Goal: Find specific page/section: Find specific page/section

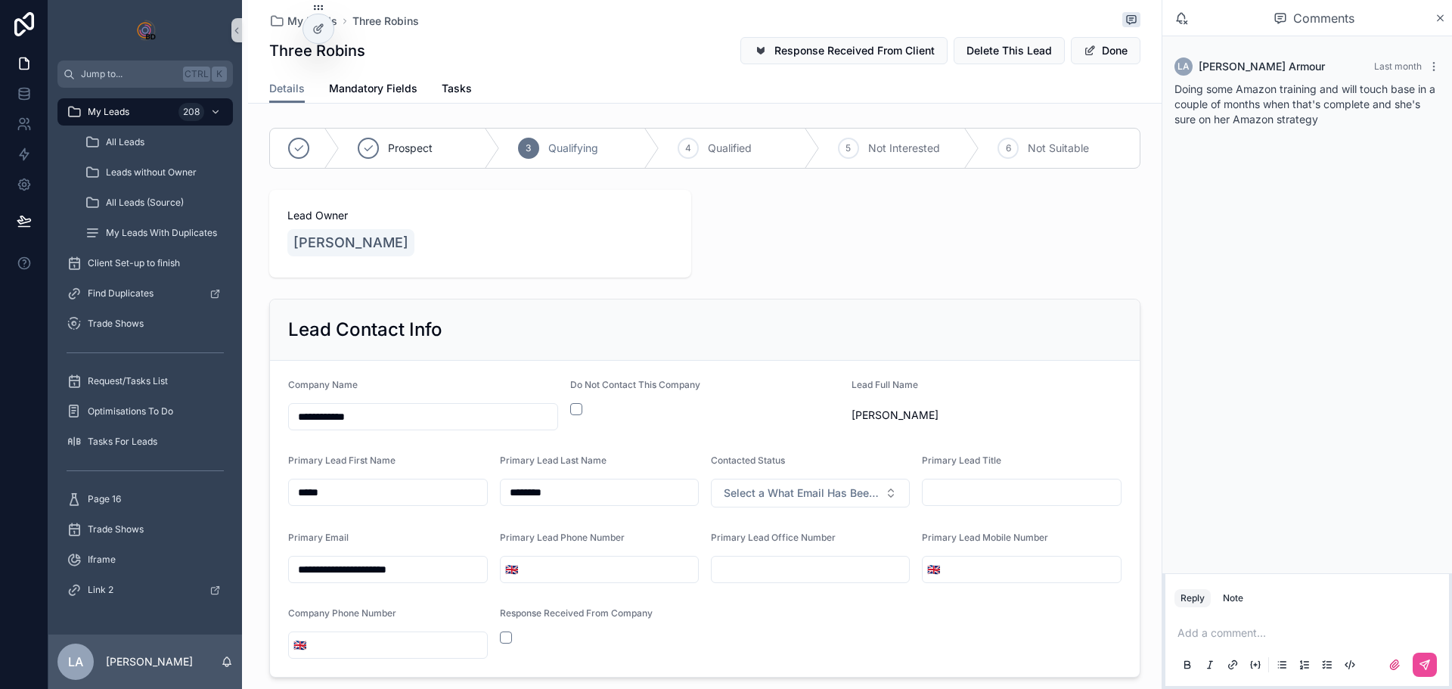
drag, startPoint x: 1087, startPoint y: 48, endPoint x: 1110, endPoint y: 107, distance: 63.5
click at [1087, 48] on span "scrollable content" at bounding box center [1090, 51] width 12 height 12
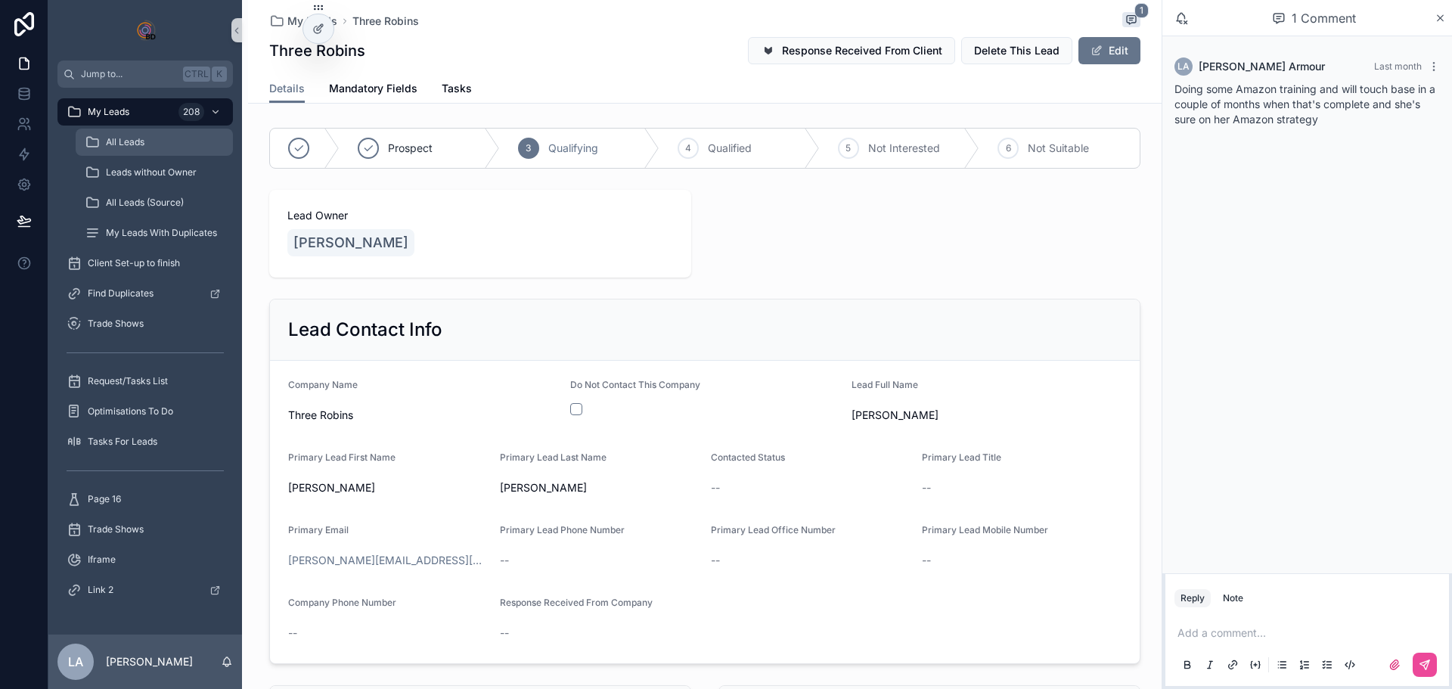
click at [120, 149] on div "All Leads" at bounding box center [154, 142] width 139 height 24
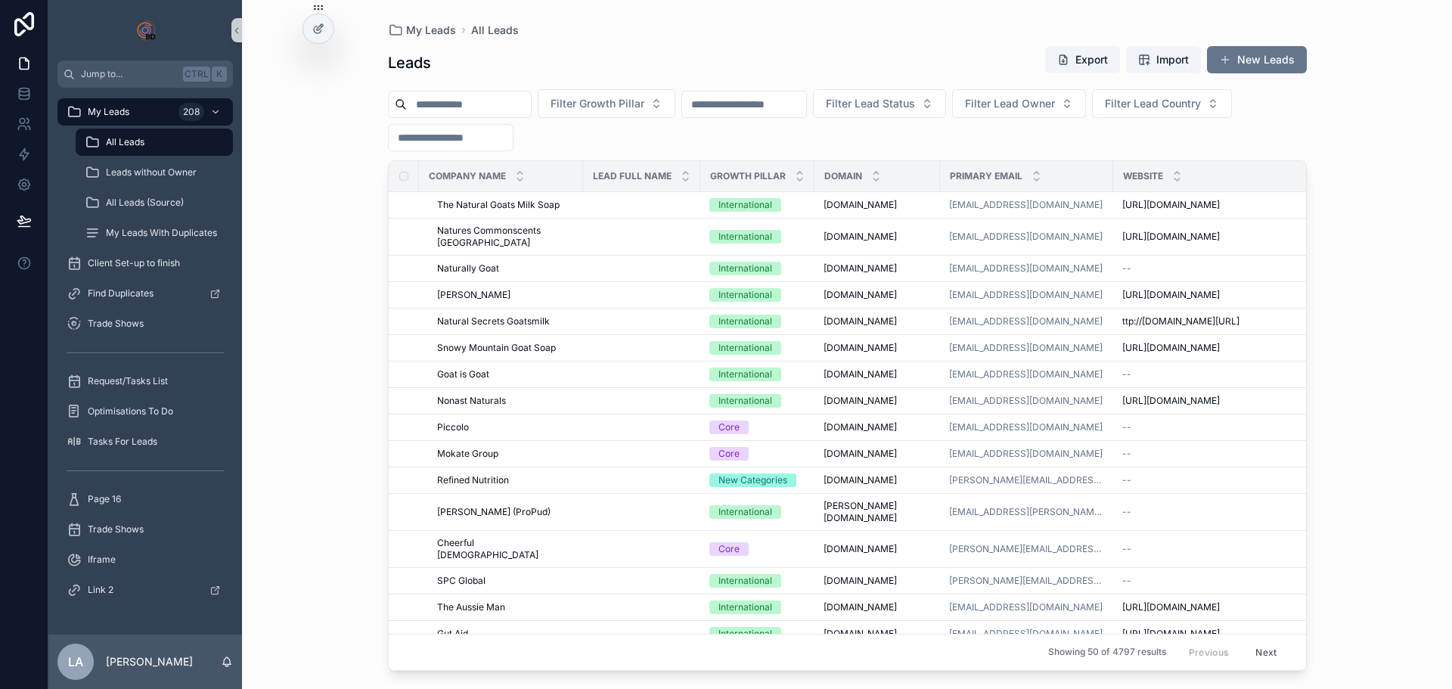
click at [507, 113] on input "scrollable content" at bounding box center [469, 104] width 124 height 21
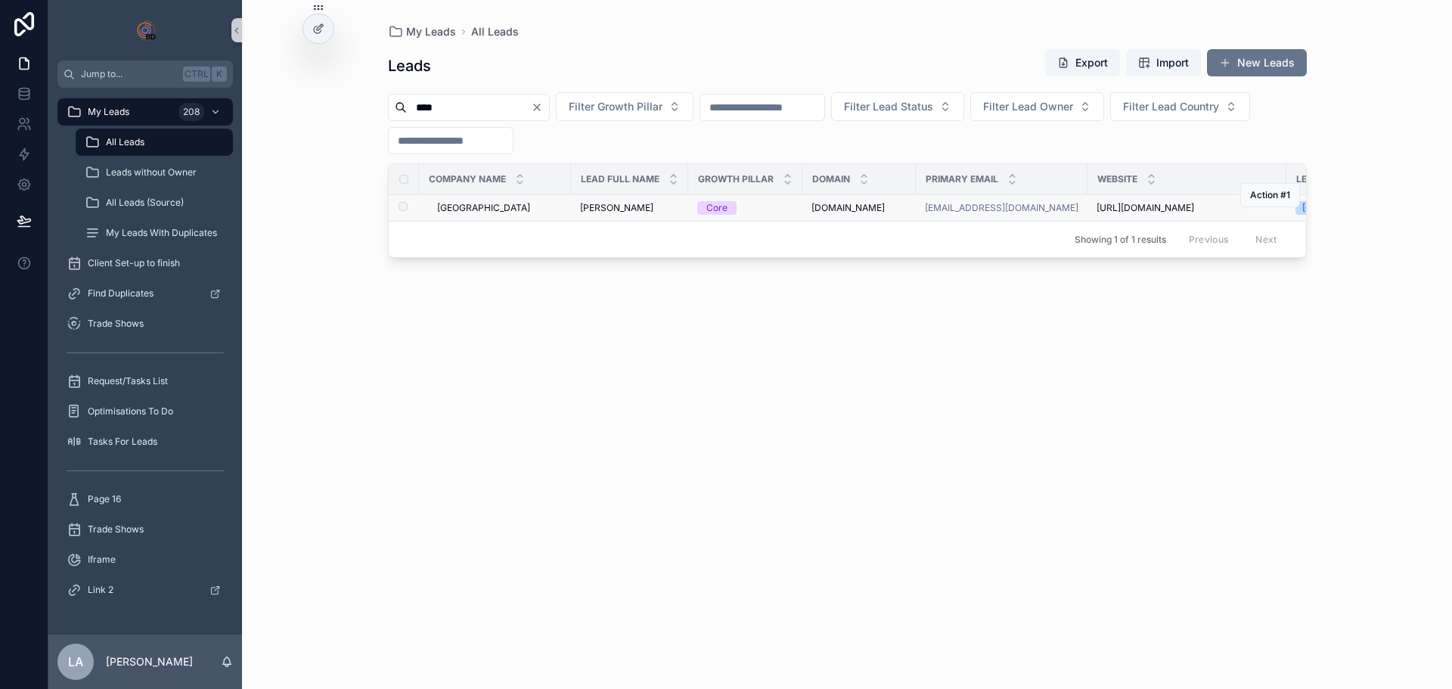
type input "****"
click at [454, 206] on span "[GEOGRAPHIC_DATA]" at bounding box center [483, 208] width 93 height 12
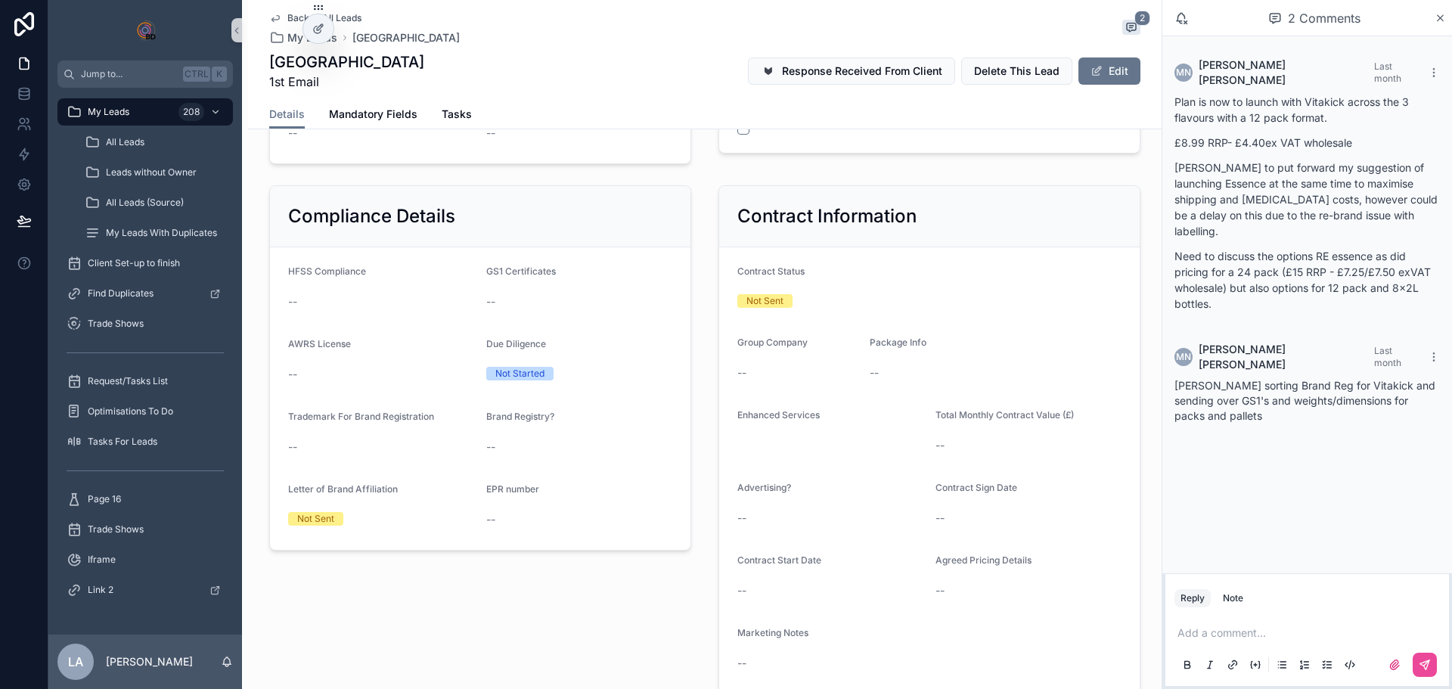
scroll to position [1134, 0]
